Goal: Information Seeking & Learning: Check status

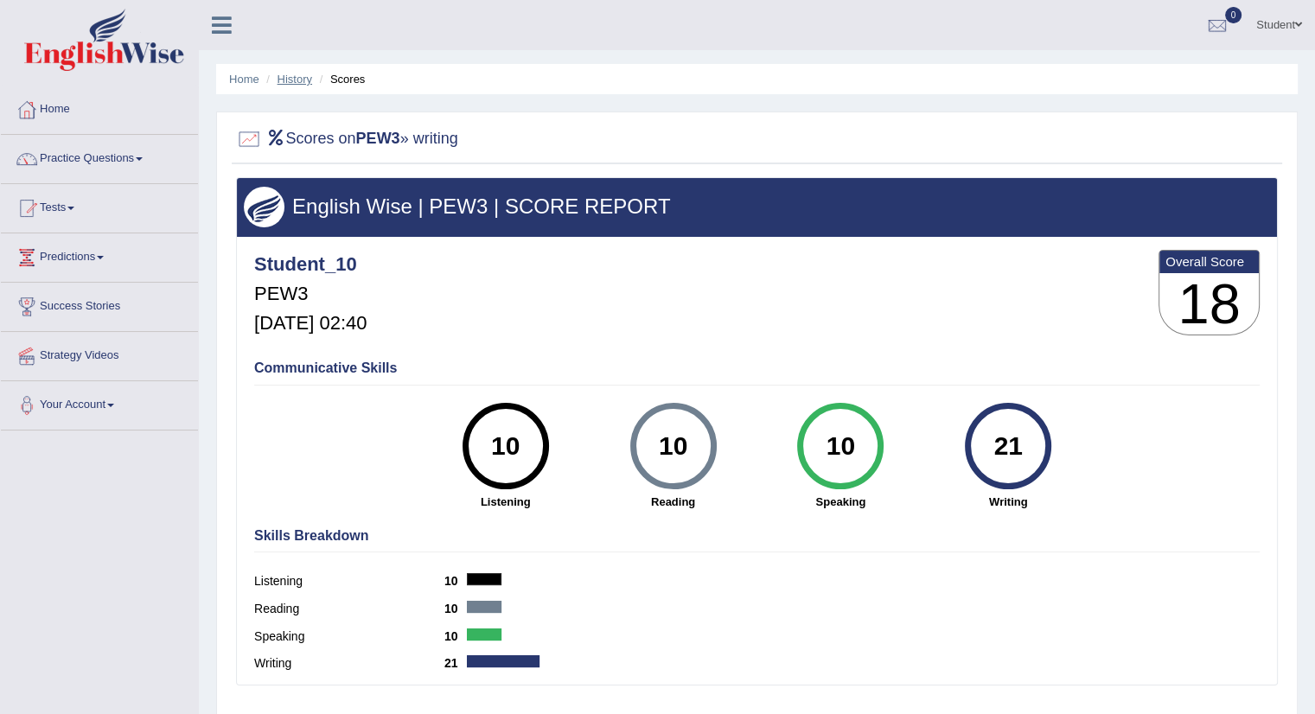
click at [291, 78] on link "History" at bounding box center [295, 79] width 35 height 13
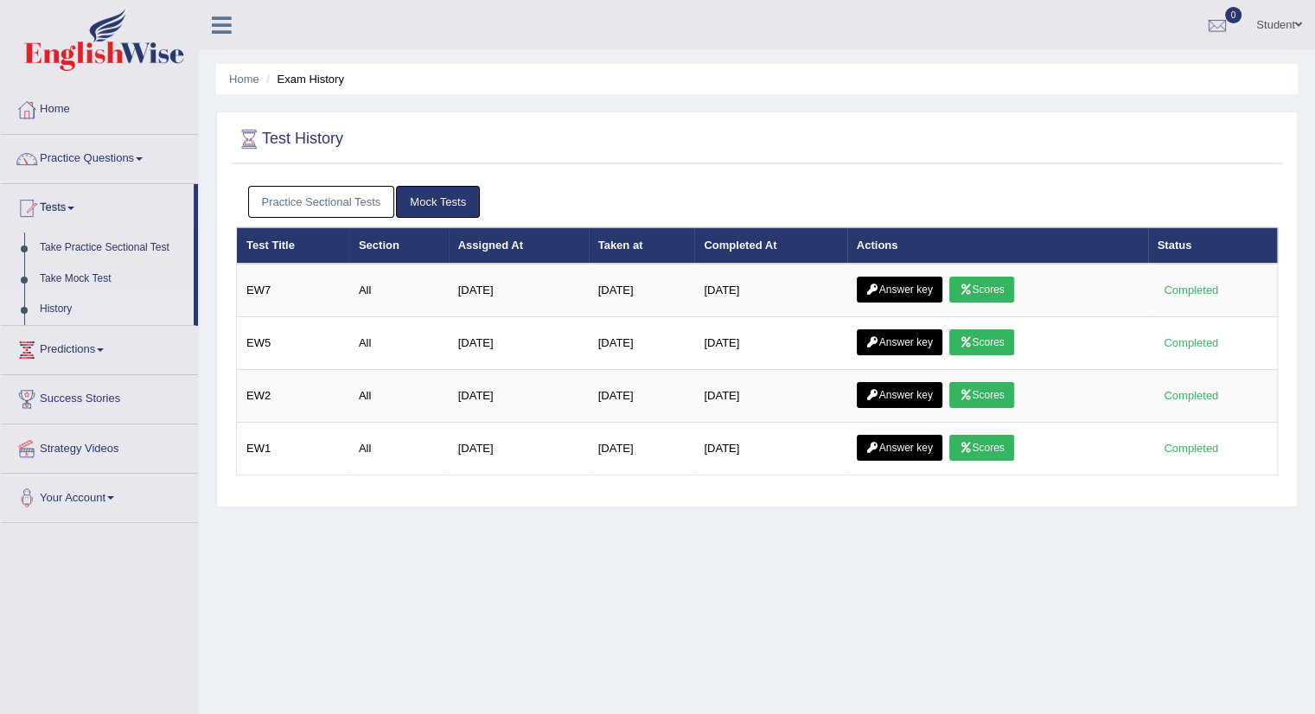
click at [276, 200] on link "Practice Sectional Tests" at bounding box center [321, 202] width 147 height 32
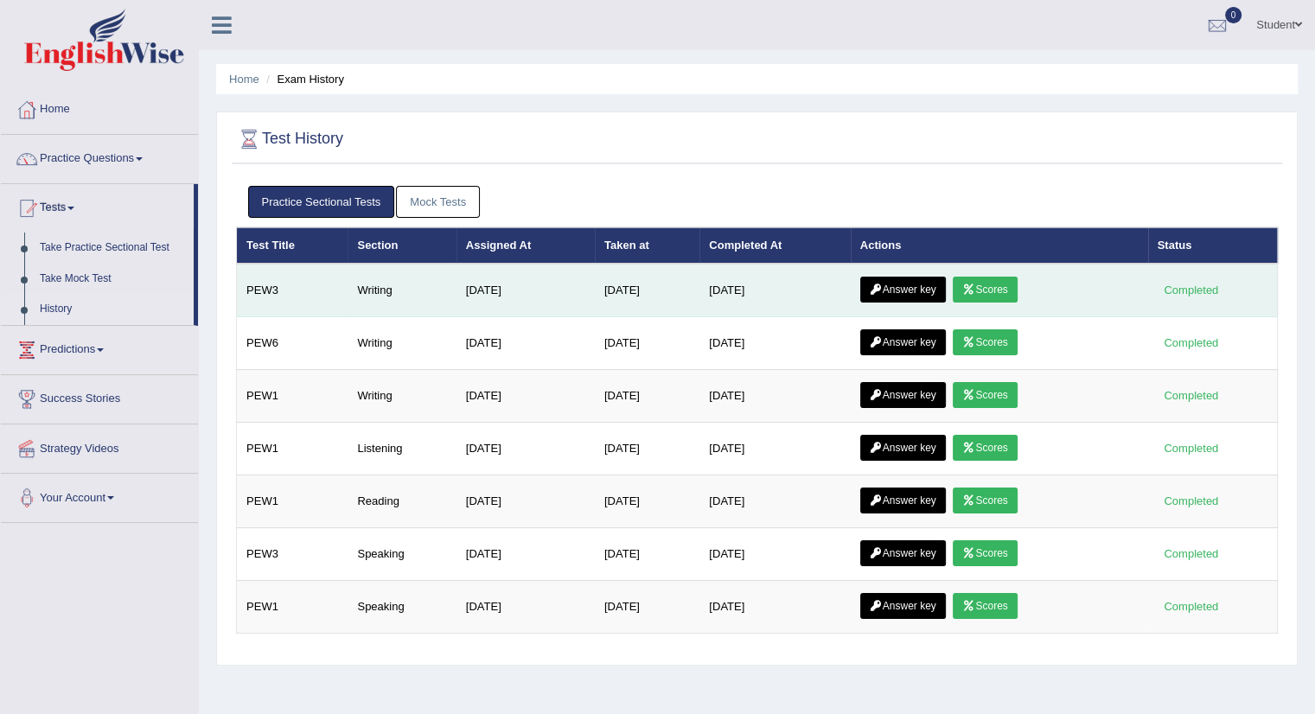
click at [1001, 290] on link "Scores" at bounding box center [985, 290] width 64 height 26
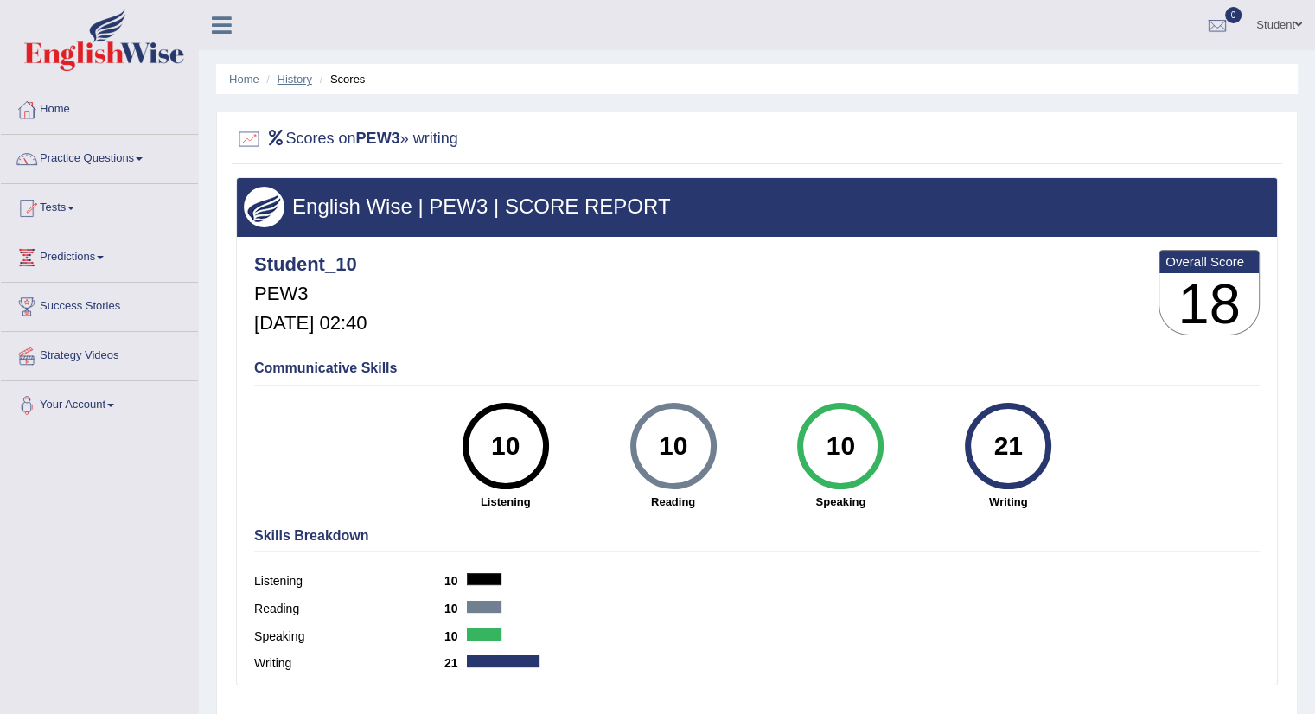
click at [290, 74] on link "History" at bounding box center [295, 79] width 35 height 13
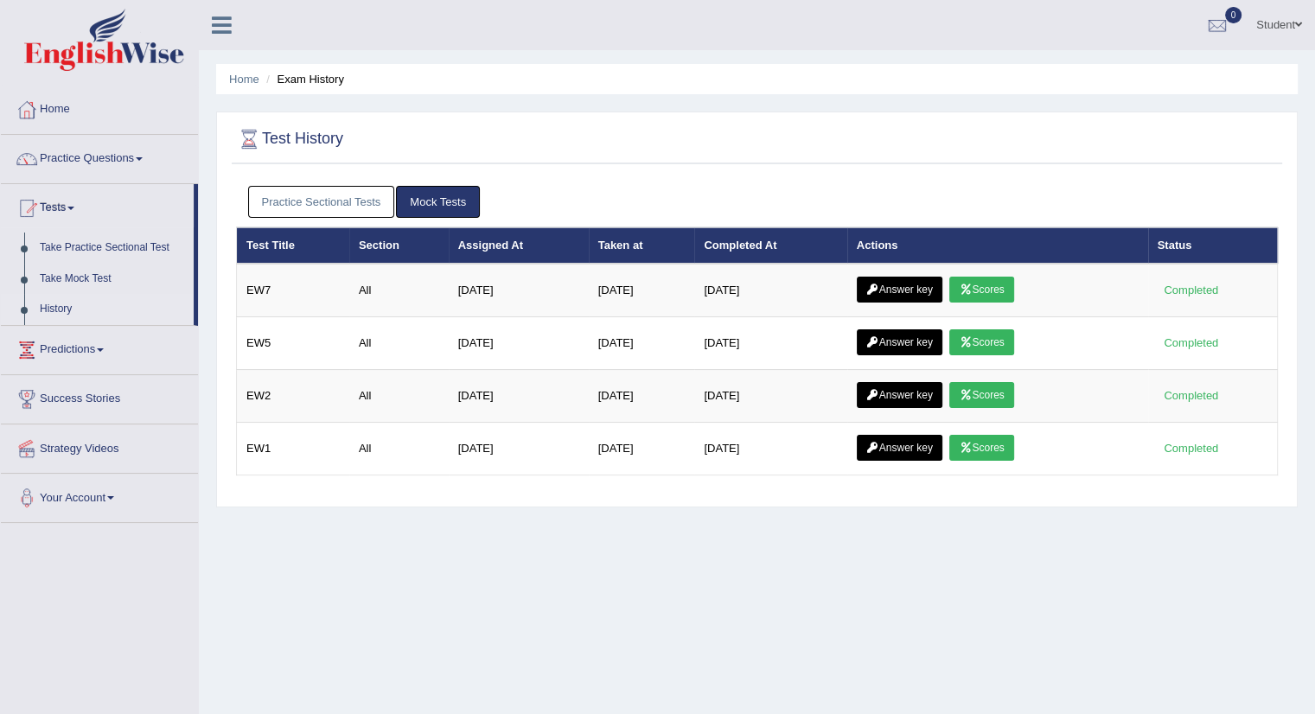
click at [297, 199] on link "Practice Sectional Tests" at bounding box center [321, 202] width 147 height 32
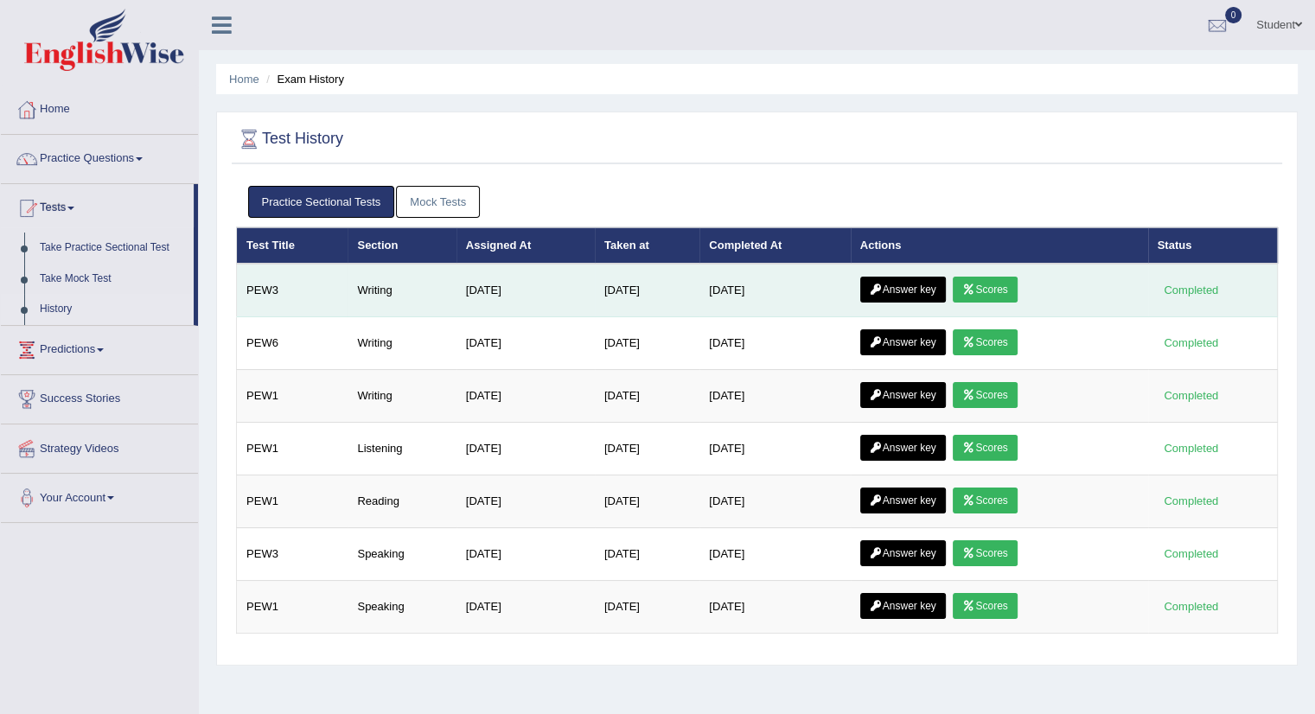
click at [917, 291] on link "Answer key" at bounding box center [903, 290] width 86 height 26
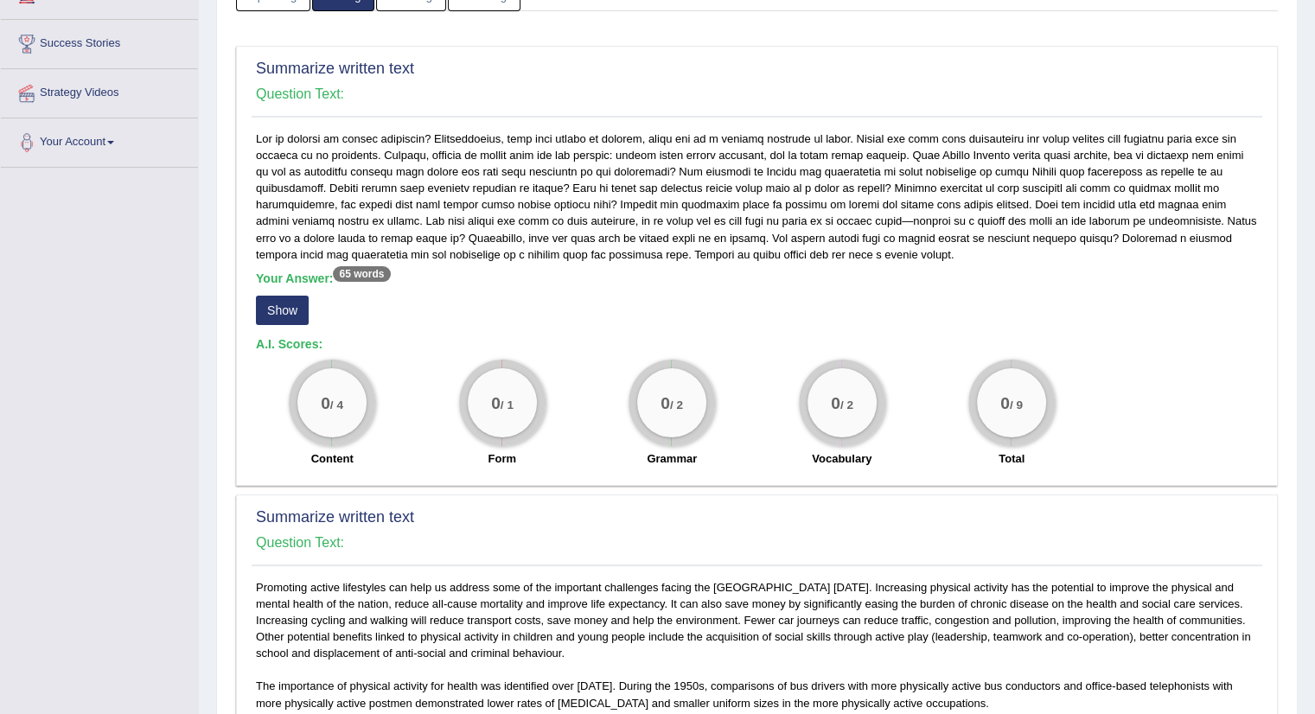
scroll to position [266, 0]
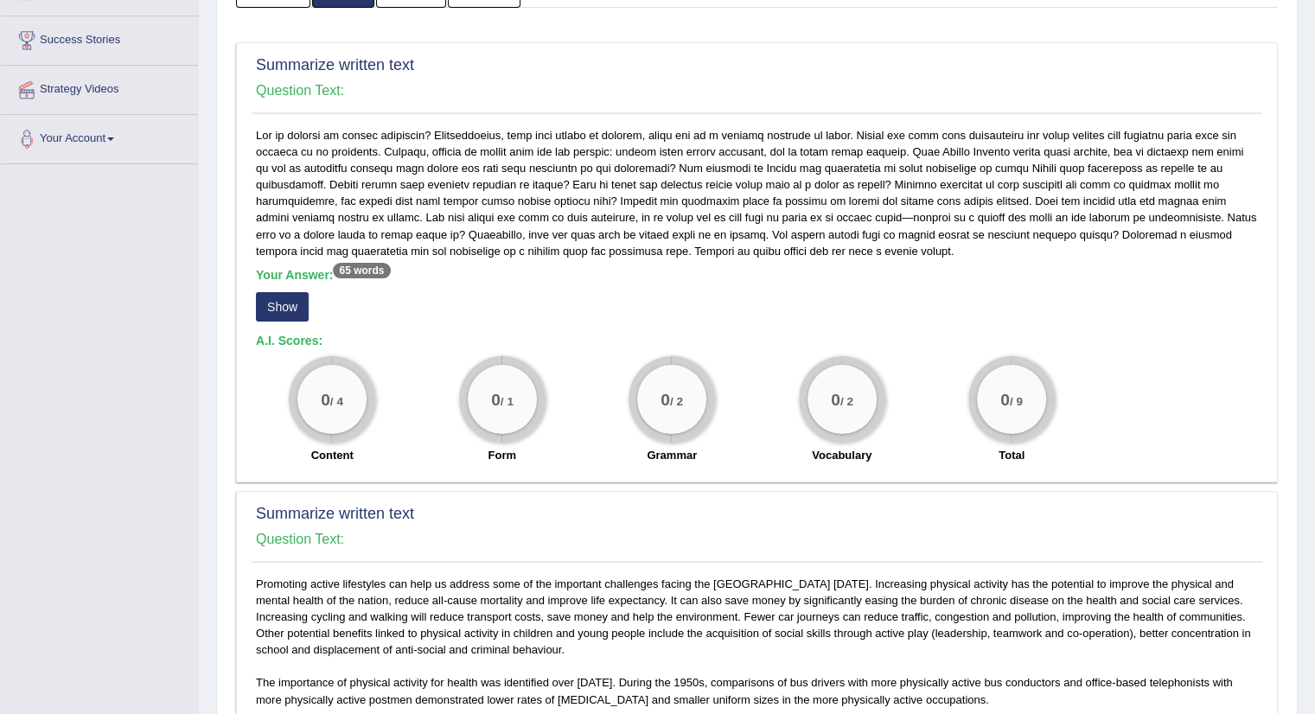
click at [277, 302] on button "Show" at bounding box center [282, 306] width 53 height 29
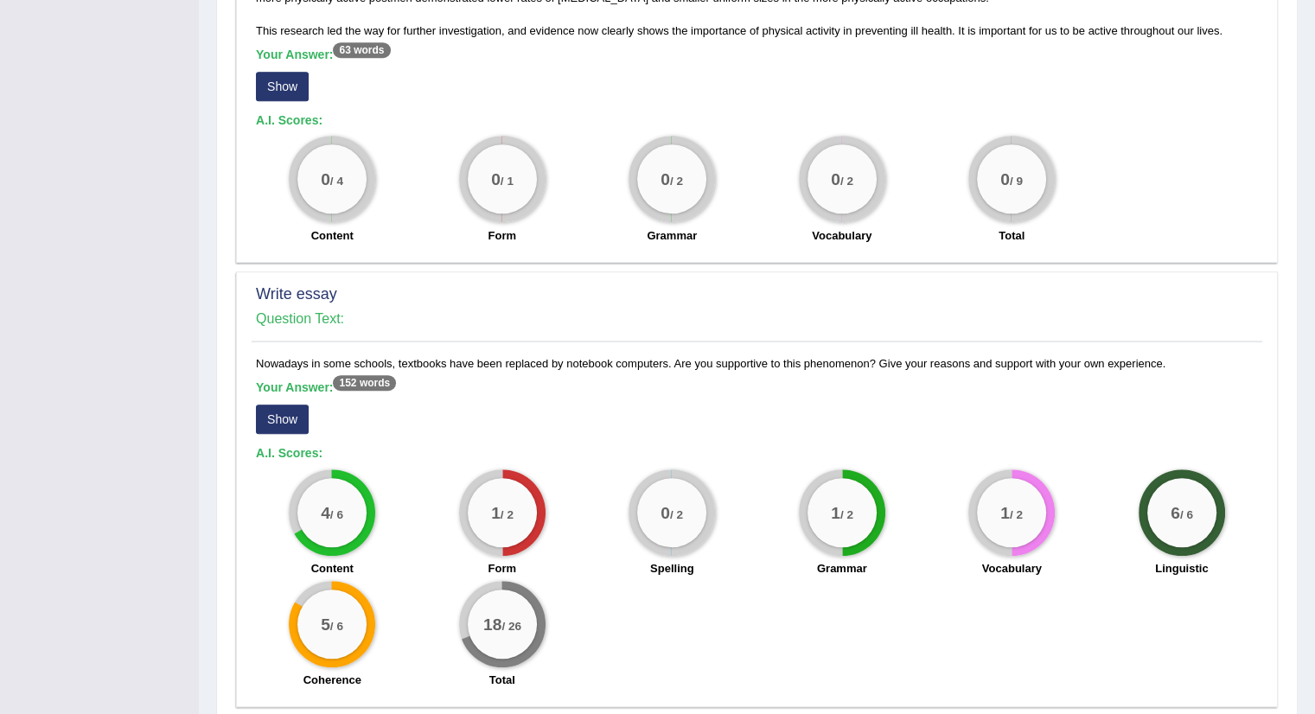
scroll to position [923, 0]
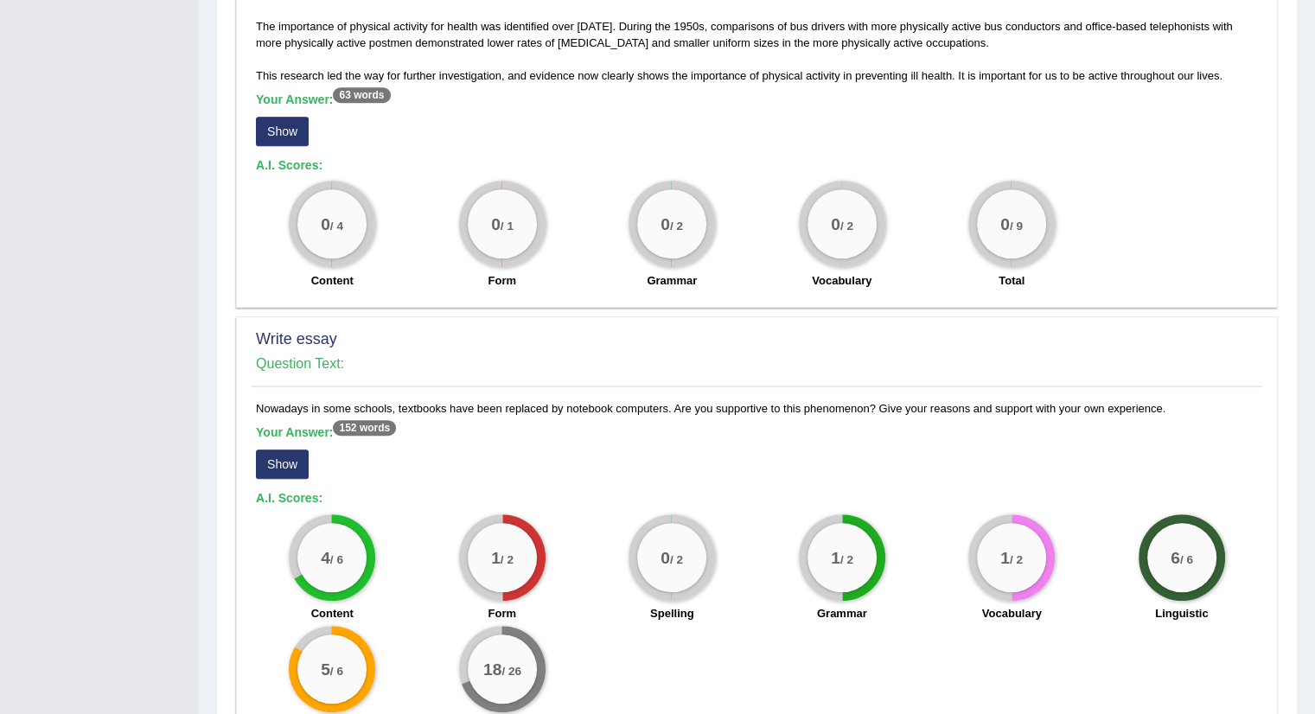
click at [276, 129] on button "Show" at bounding box center [282, 131] width 53 height 29
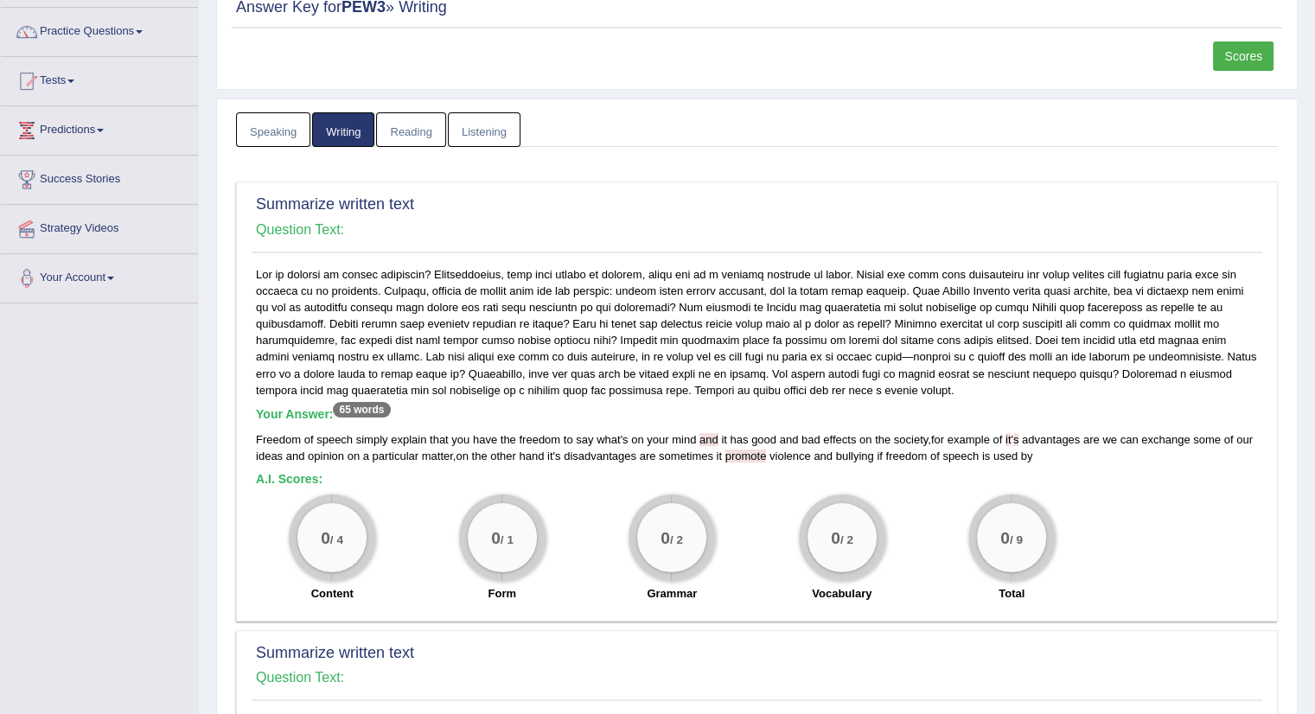
scroll to position [0, 0]
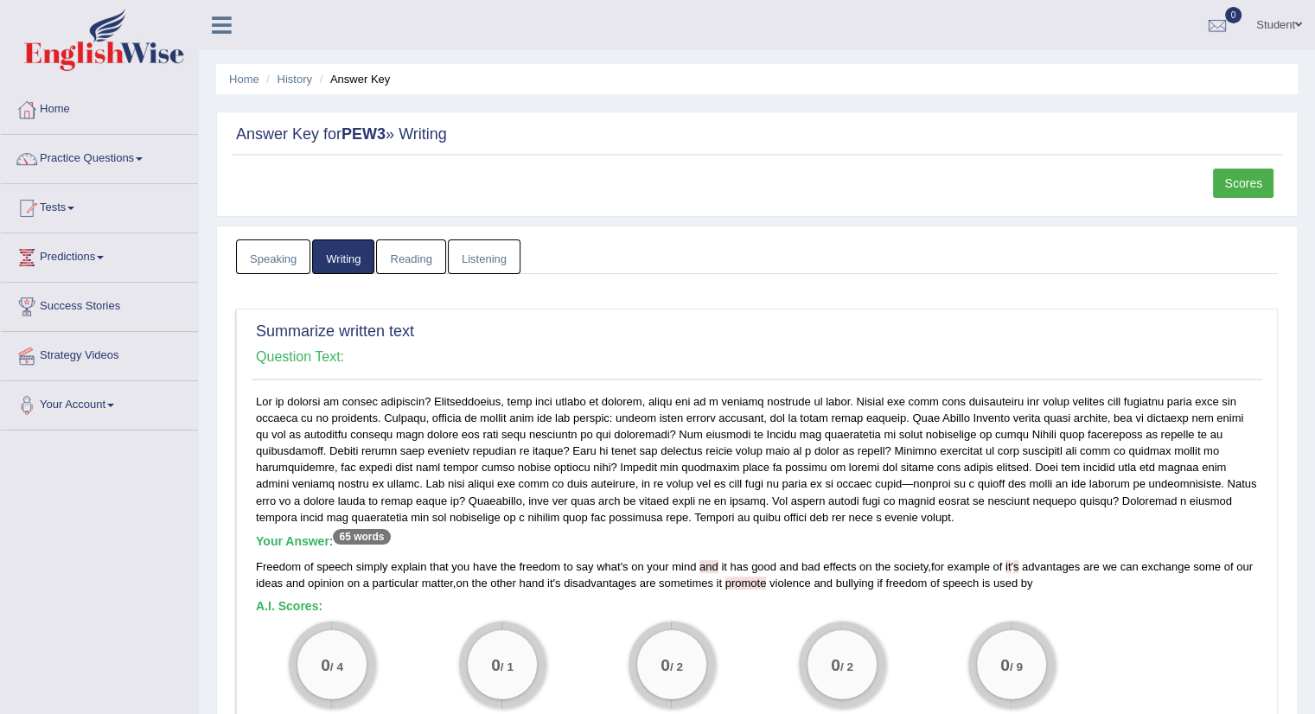
click at [276, 129] on h2 "Answer Key for PEW3 » Writing" at bounding box center [757, 134] width 1042 height 17
